Goal: Task Accomplishment & Management: Complete application form

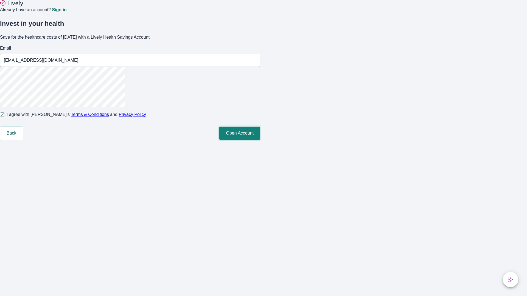
click at [260, 140] on button "Open Account" at bounding box center [239, 133] width 41 height 13
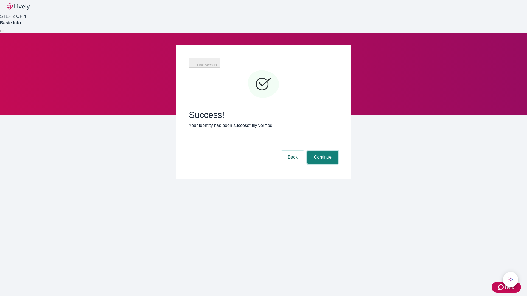
click at [322, 151] on button "Continue" at bounding box center [322, 157] width 31 height 13
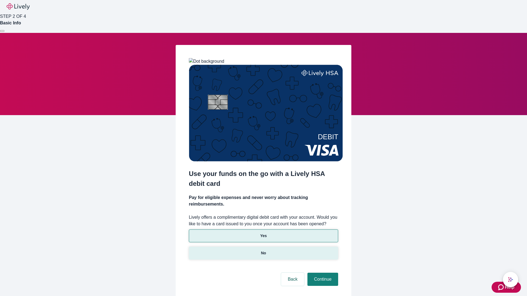
click at [263, 250] on p "No" at bounding box center [263, 253] width 5 height 6
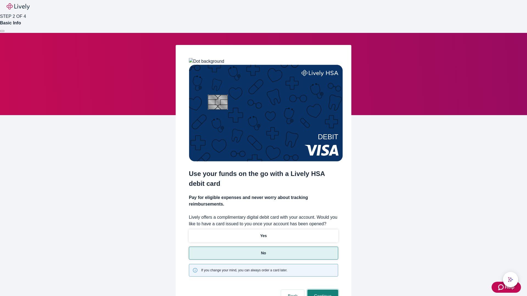
click at [322, 290] on button "Continue" at bounding box center [322, 296] width 31 height 13
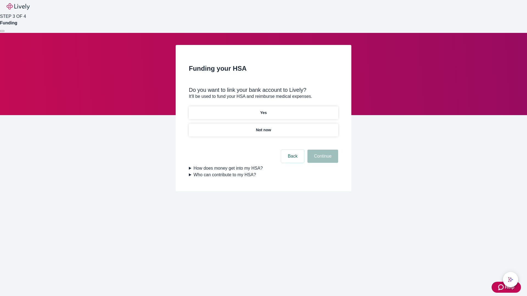
click at [263, 110] on p "Yes" at bounding box center [263, 113] width 7 height 6
click at [322, 150] on button "Continue" at bounding box center [322, 156] width 31 height 13
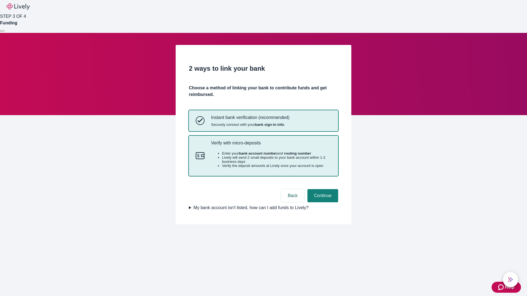
click at [271, 146] on p "Verify with micro-deposits" at bounding box center [271, 142] width 120 height 5
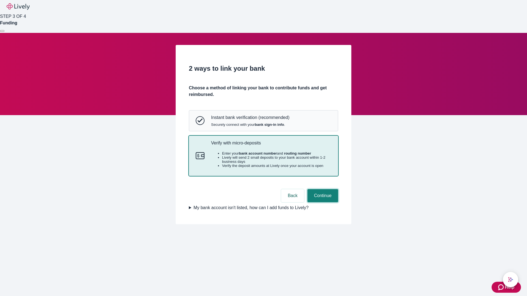
click at [322, 202] on button "Continue" at bounding box center [322, 195] width 31 height 13
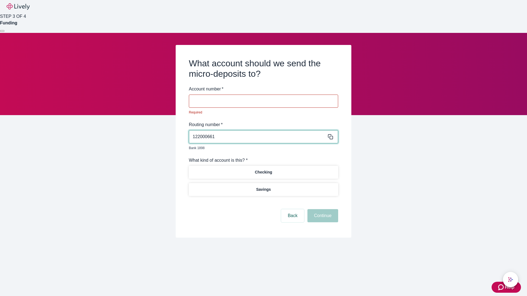
type input "122000661"
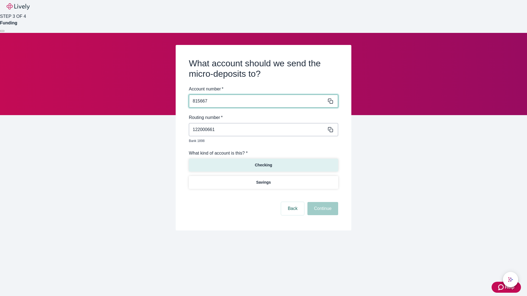
type input "815667"
click at [263, 162] on p "Checking" at bounding box center [263, 165] width 17 height 6
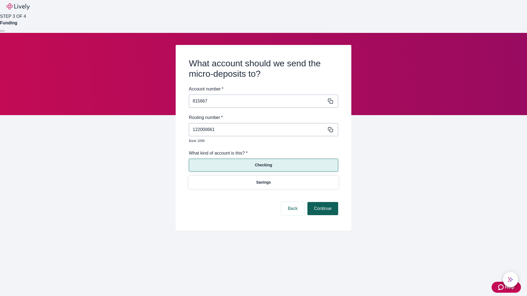
click at [322, 202] on button "Continue" at bounding box center [322, 208] width 31 height 13
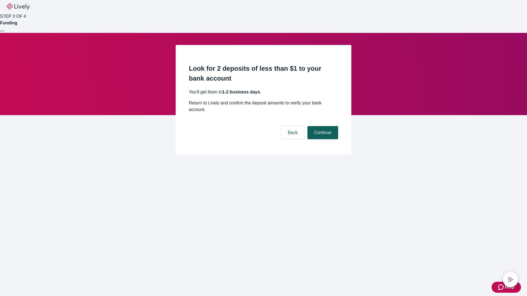
click at [322, 126] on button "Continue" at bounding box center [322, 132] width 31 height 13
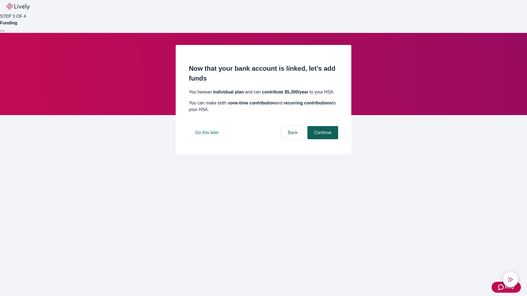
click at [322, 139] on button "Continue" at bounding box center [322, 132] width 31 height 13
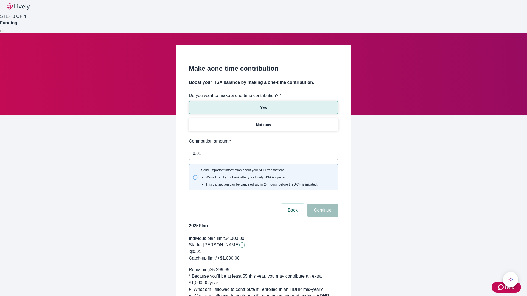
type input "0.01"
click at [322, 204] on button "Continue" at bounding box center [322, 210] width 31 height 13
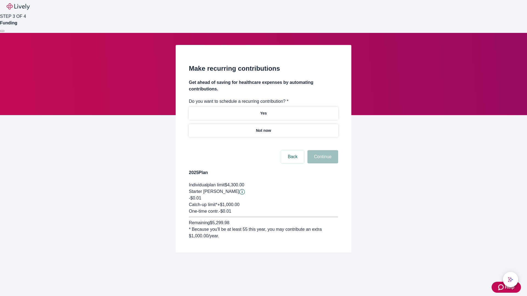
click at [263, 128] on p "Not now" at bounding box center [263, 131] width 15 height 6
click at [322, 150] on button "Continue" at bounding box center [322, 156] width 31 height 13
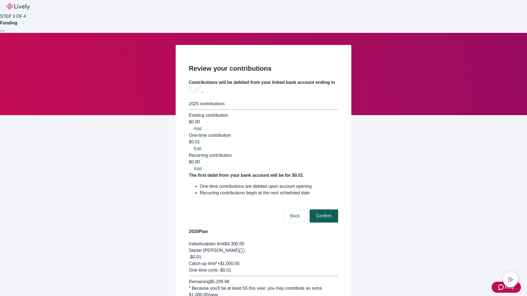
click at [323, 210] on button "Confirm" at bounding box center [323, 216] width 29 height 13
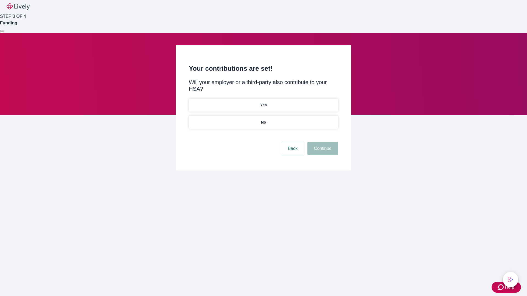
click at [263, 120] on p "No" at bounding box center [263, 123] width 5 height 6
click at [322, 142] on button "Continue" at bounding box center [322, 148] width 31 height 13
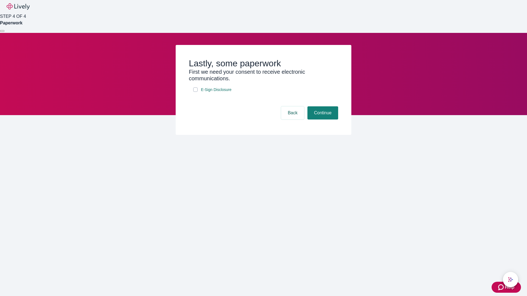
click at [195, 92] on input "E-Sign Disclosure" at bounding box center [195, 90] width 4 height 4
checkbox input "true"
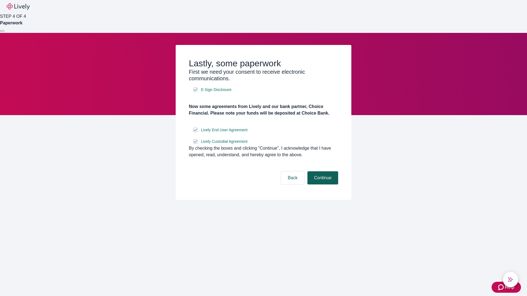
click at [322, 185] on button "Continue" at bounding box center [322, 177] width 31 height 13
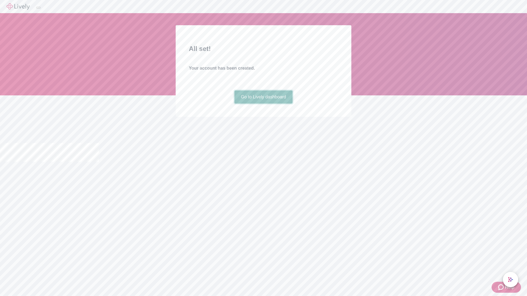
click at [263, 104] on link "Go to Lively dashboard" at bounding box center [263, 97] width 58 height 13
